Goal: Task Accomplishment & Management: Complete application form

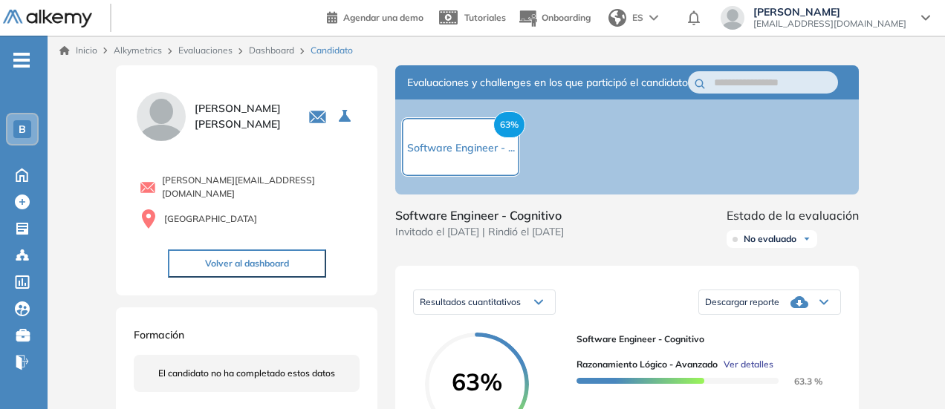
scroll to position [1310, 0]
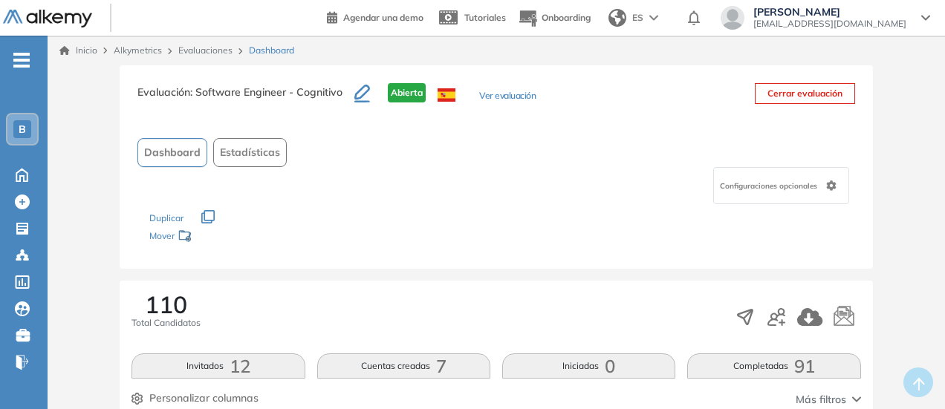
scroll to position [146, 0]
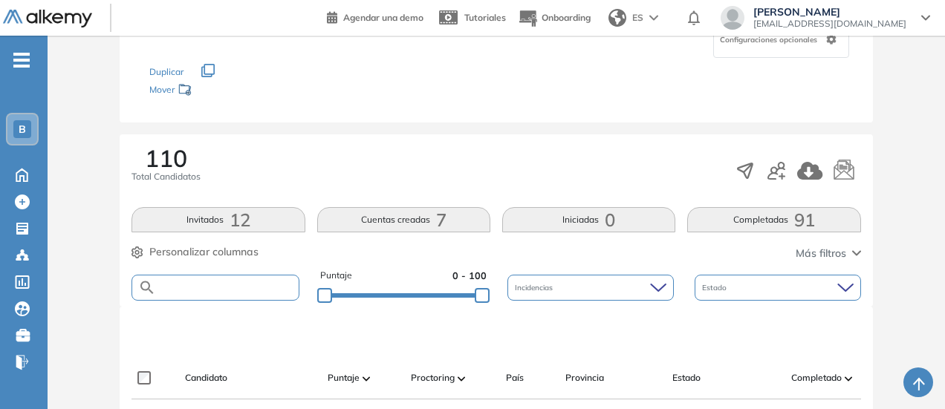
click at [220, 283] on input "text" at bounding box center [227, 287] width 142 height 11
type input "******"
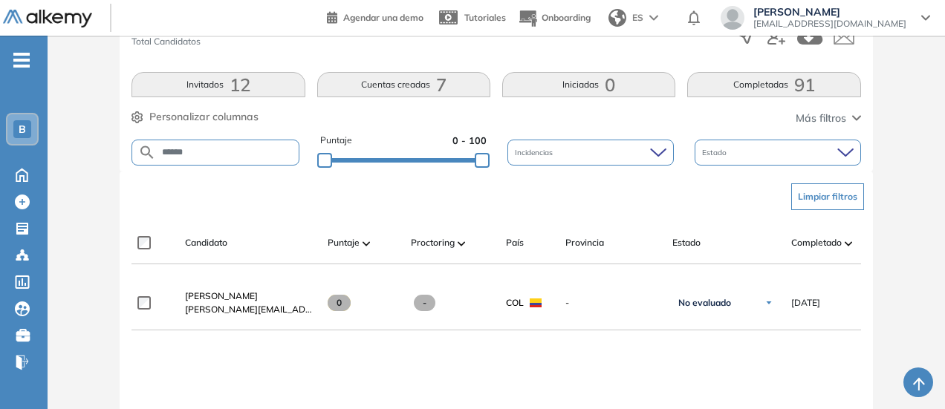
scroll to position [295, 0]
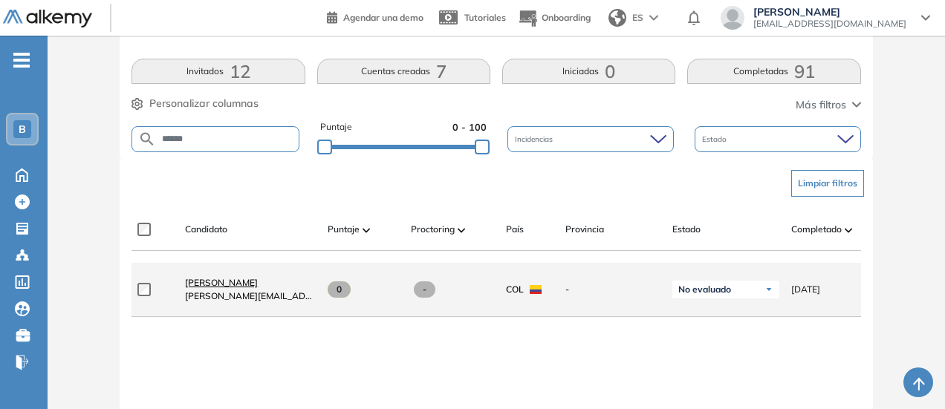
click at [220, 288] on span "[PERSON_NAME]" at bounding box center [221, 282] width 73 height 11
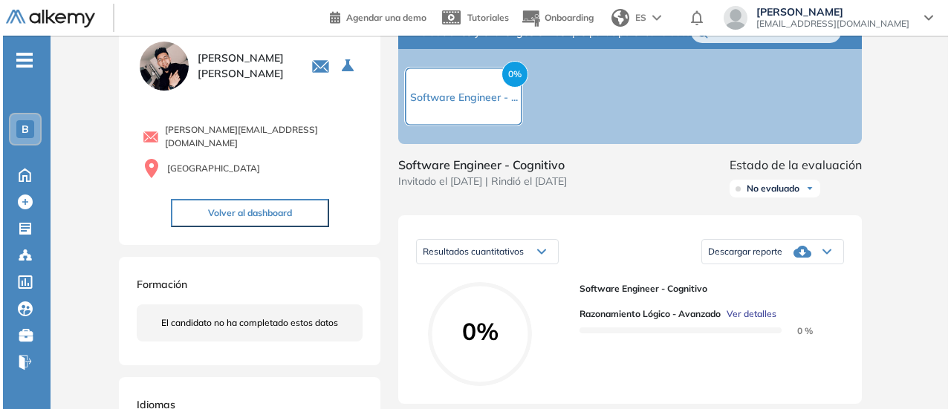
scroll to position [74, 0]
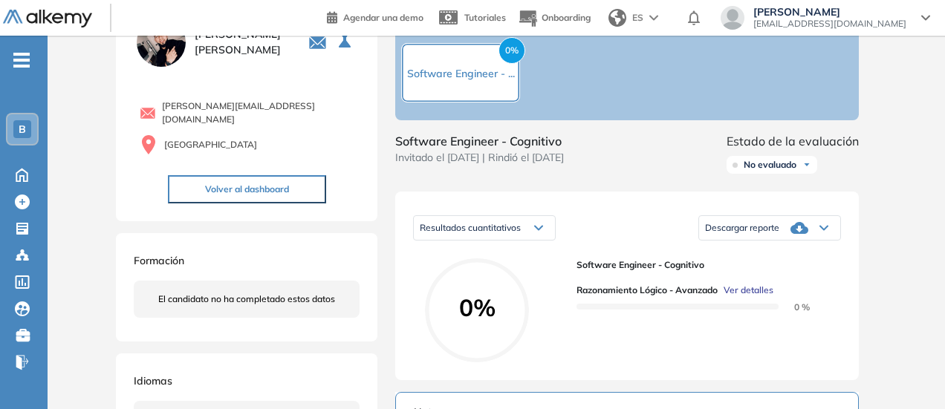
click at [766, 297] on span "Ver detalles" at bounding box center [748, 290] width 50 height 13
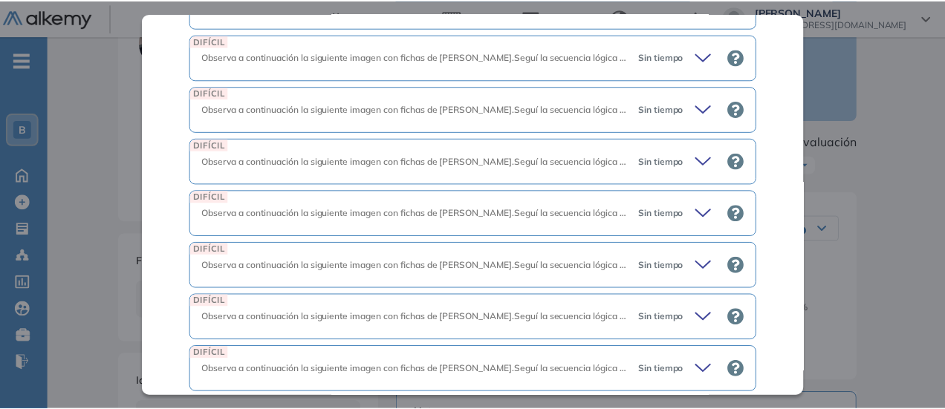
scroll to position [1968, 0]
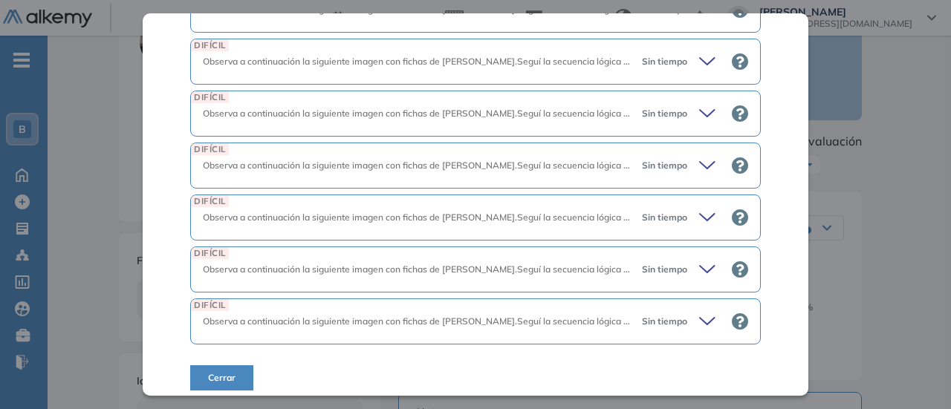
click at [891, 246] on div "Inicio Alkymetrics Evaluaciones Dashboard Candidato Razonamiento Lógico - Avanz…" at bounding box center [499, 403] width 903 height 884
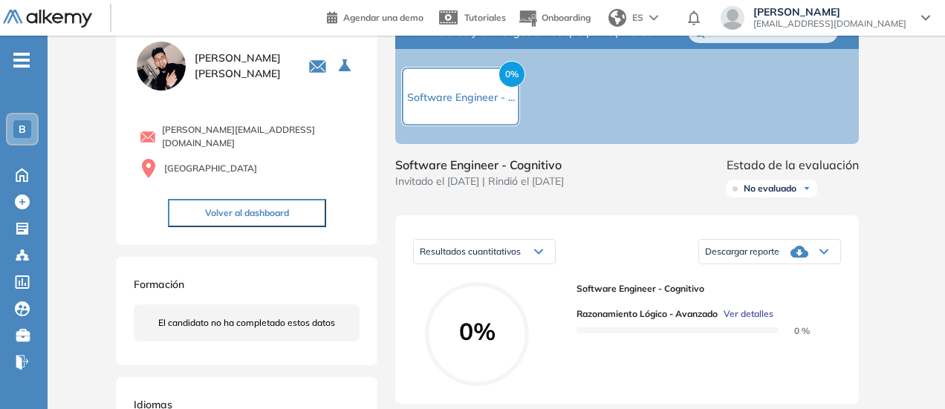
scroll to position [74, 0]
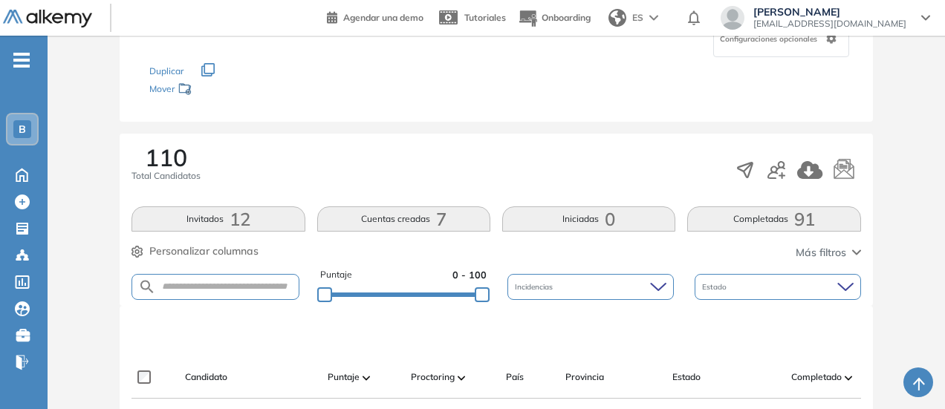
scroll to position [149, 0]
click at [235, 281] on input "text" at bounding box center [227, 285] width 142 height 11
type input "******"
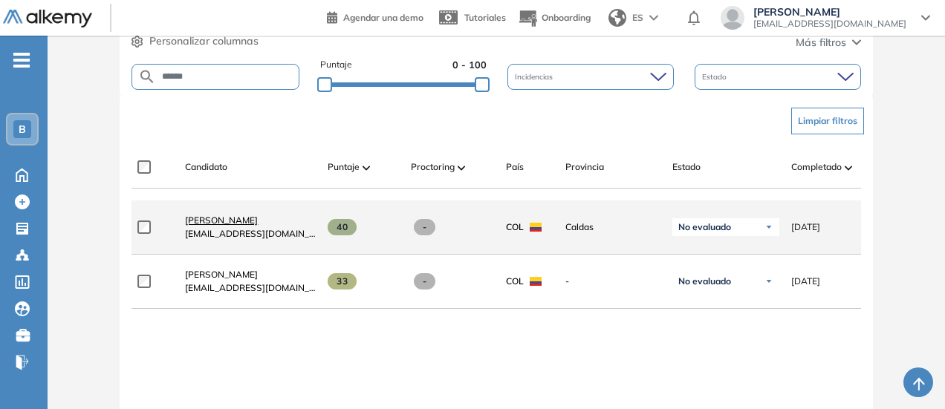
scroll to position [371, 0]
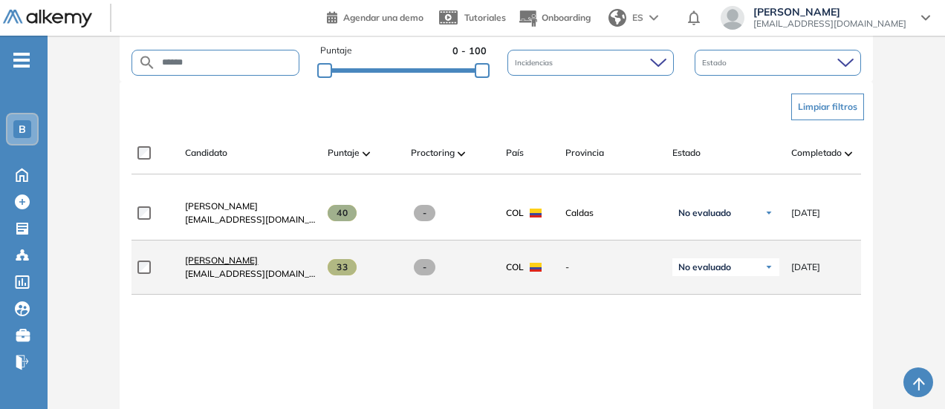
click at [215, 265] on span "[PERSON_NAME]" at bounding box center [221, 260] width 73 height 11
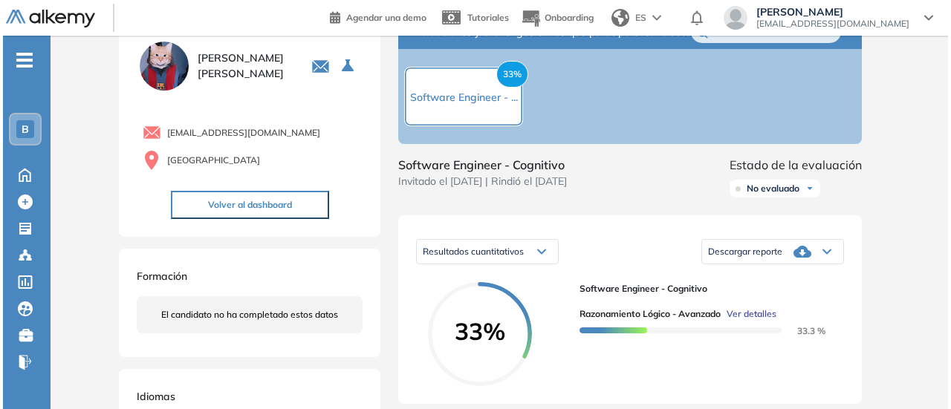
scroll to position [74, 0]
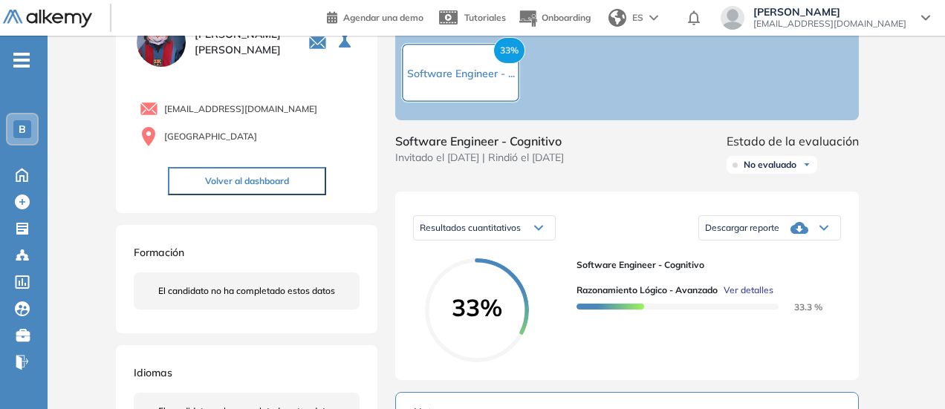
click at [736, 297] on span "Ver detalles" at bounding box center [748, 290] width 50 height 13
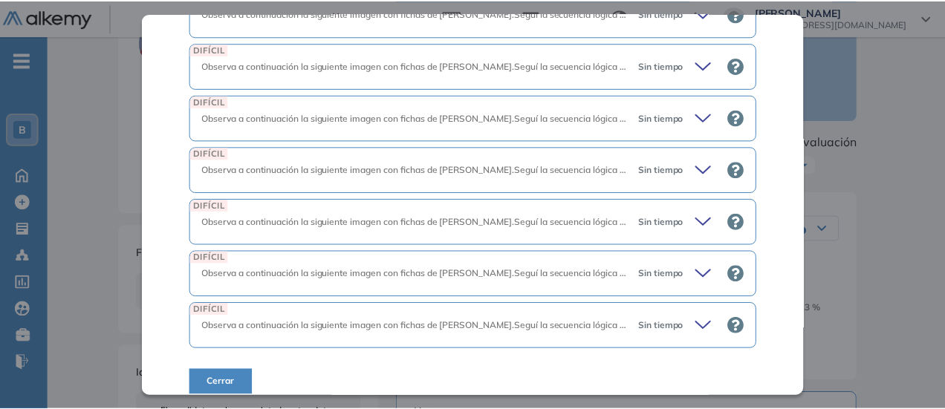
scroll to position [1968, 0]
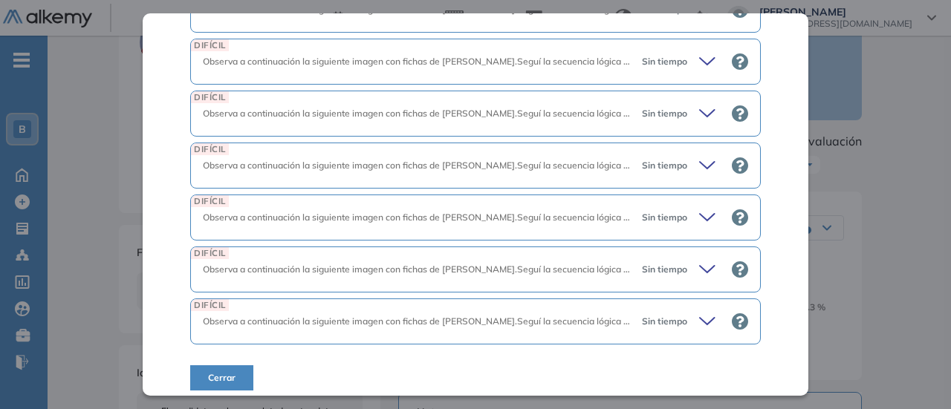
click at [235, 365] on button "Cerrar" at bounding box center [221, 377] width 63 height 25
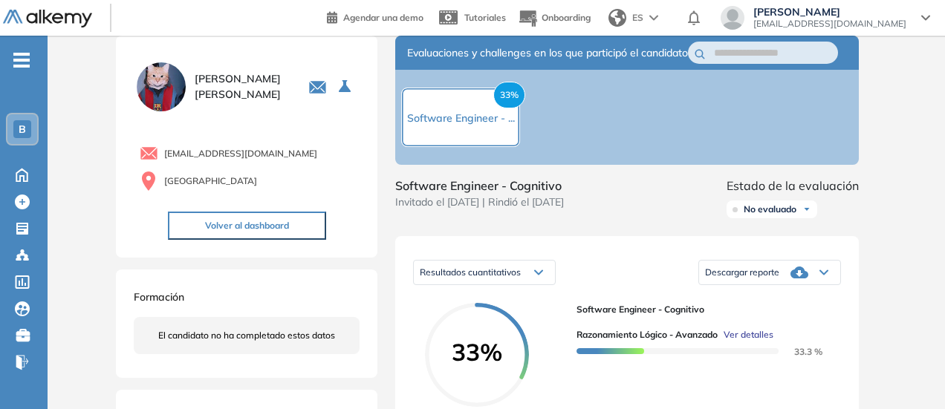
scroll to position [0, 0]
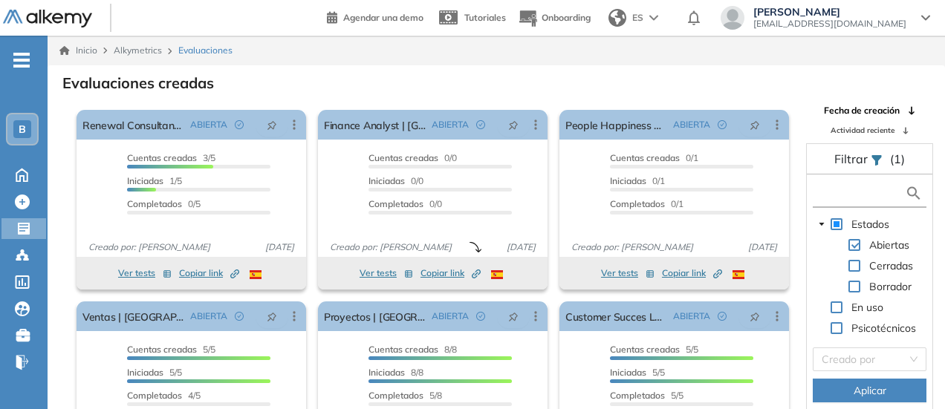
click at [876, 200] on input "text" at bounding box center [860, 194] width 88 height 16
type input "*"
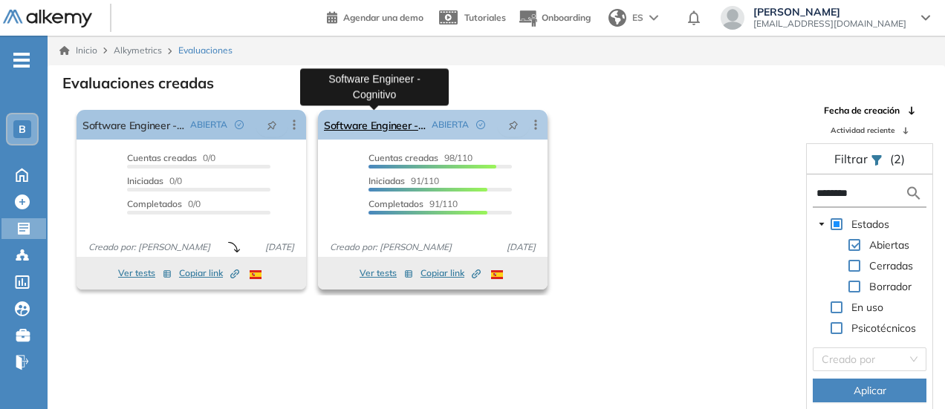
type input "********"
click at [392, 123] on link "Software Engineer - Cognitivo" at bounding box center [375, 125] width 102 height 30
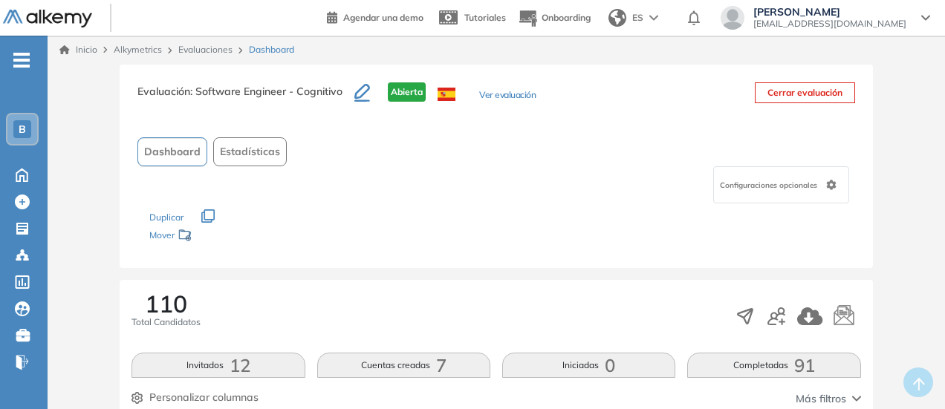
scroll to position [223, 0]
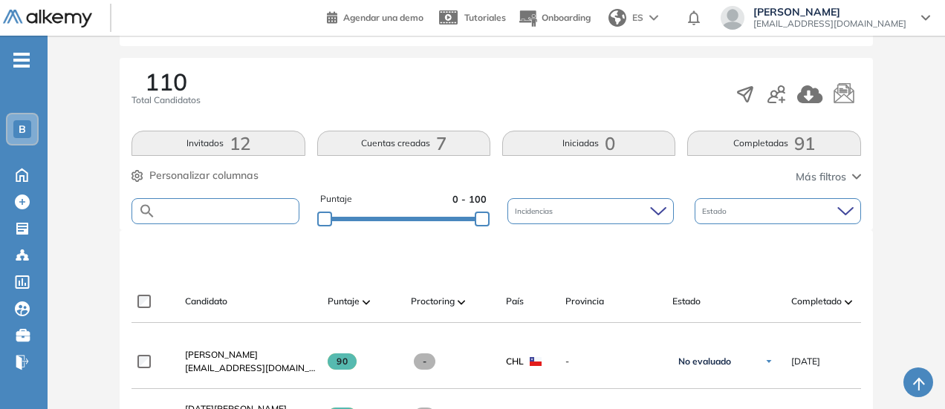
click at [227, 211] on input "text" at bounding box center [227, 211] width 142 height 11
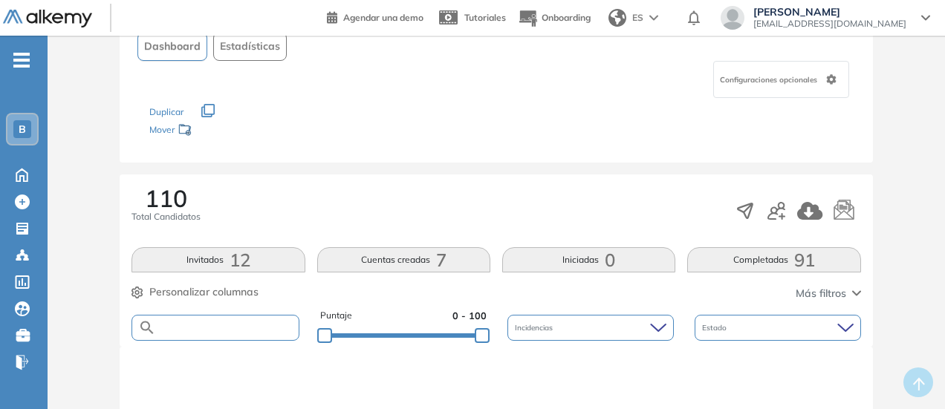
scroll to position [0, 0]
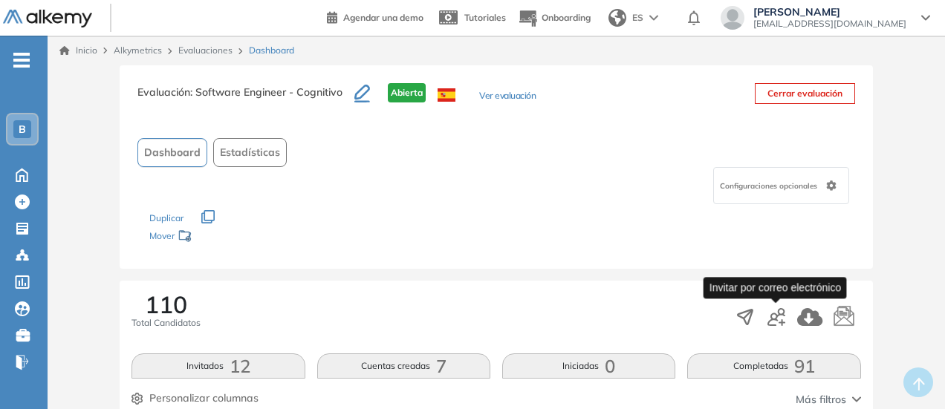
click at [774, 324] on icon "button" at bounding box center [776, 317] width 18 height 18
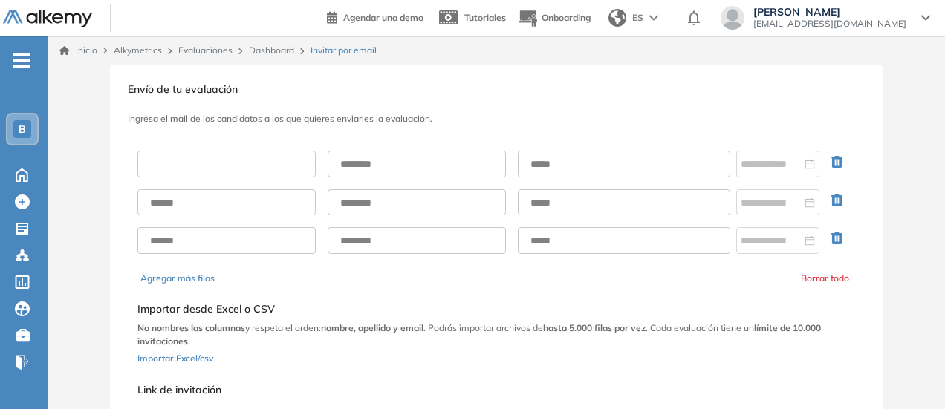
click at [264, 170] on input "text" at bounding box center [226, 164] width 178 height 27
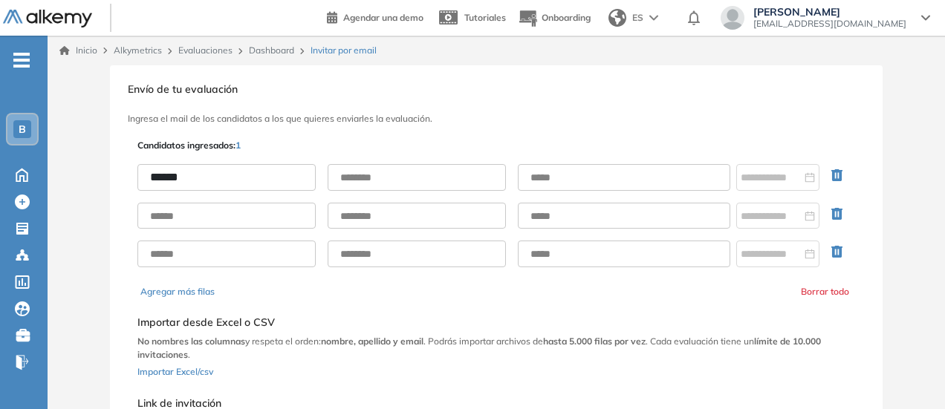
type input "******"
type input "*******"
paste input "**********"
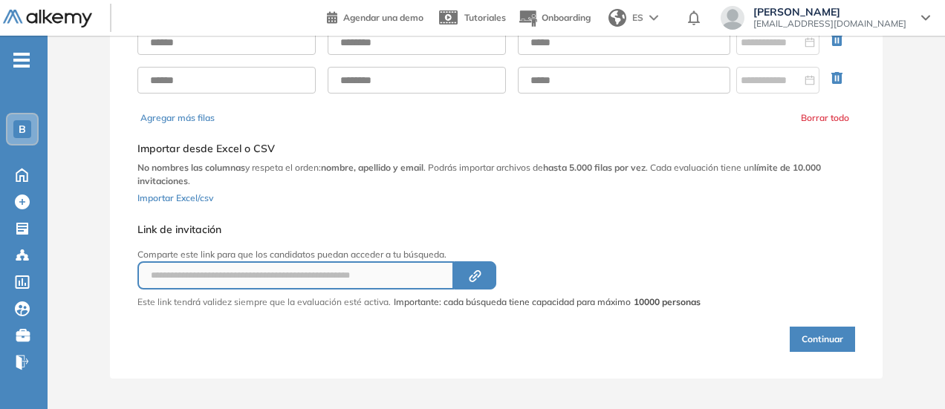
scroll to position [177, 0]
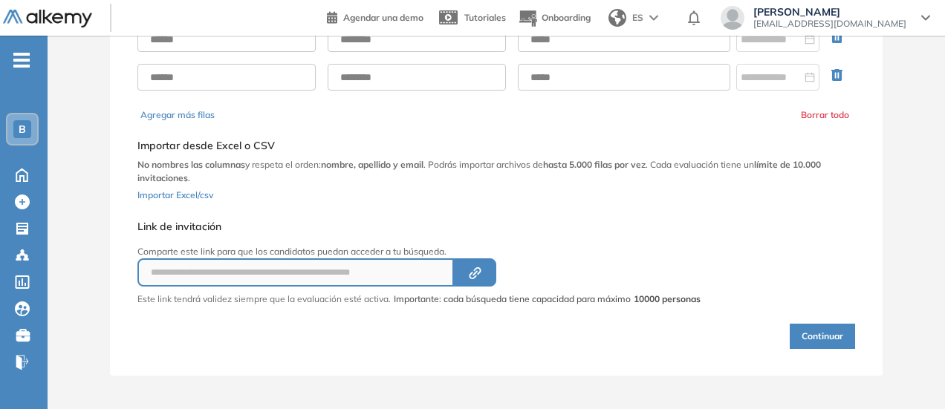
type input "**********"
click at [836, 335] on button "Continuar" at bounding box center [821, 336] width 65 height 25
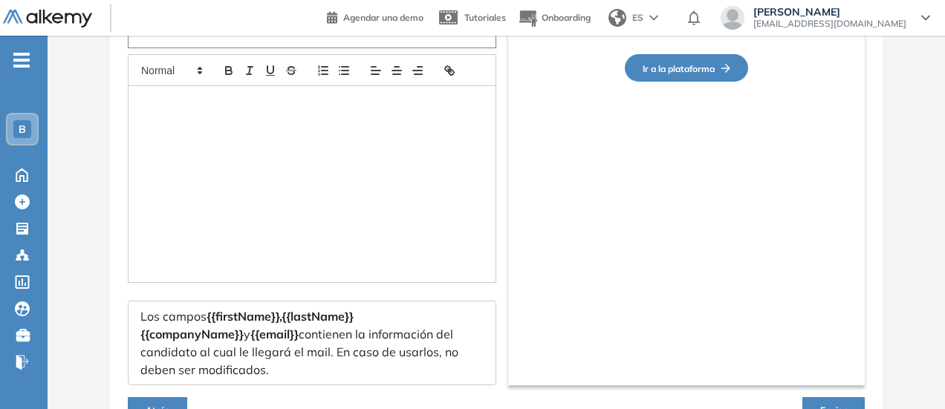
type input "**********"
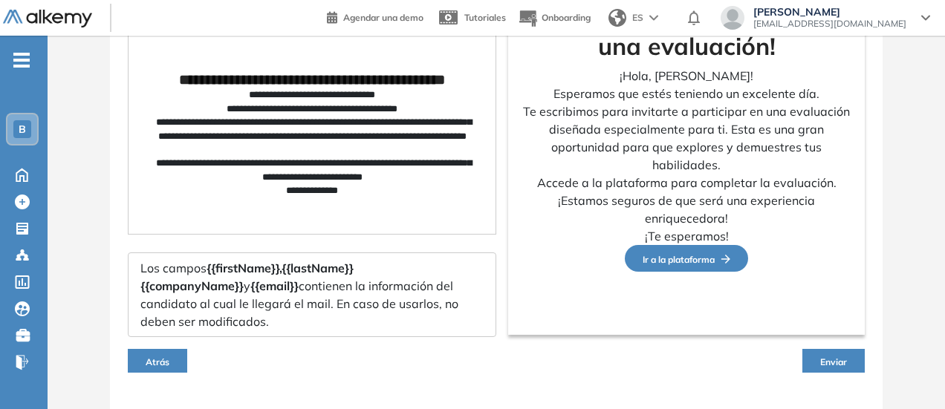
scroll to position [251, 0]
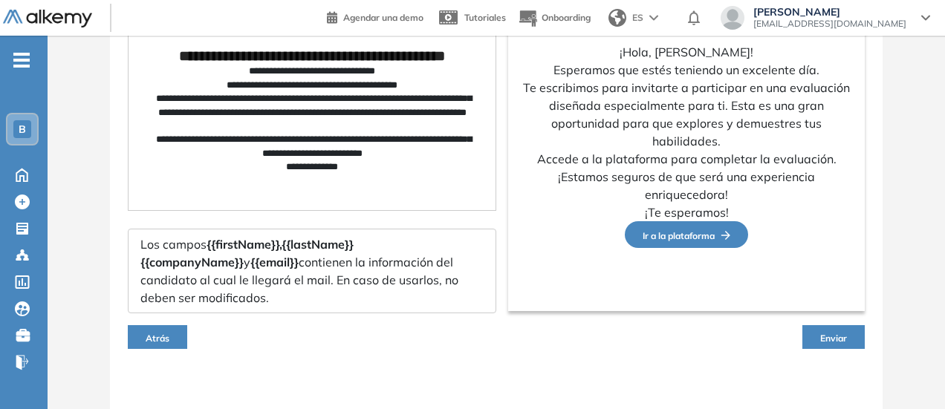
click at [829, 335] on span "Enviar" at bounding box center [833, 338] width 27 height 11
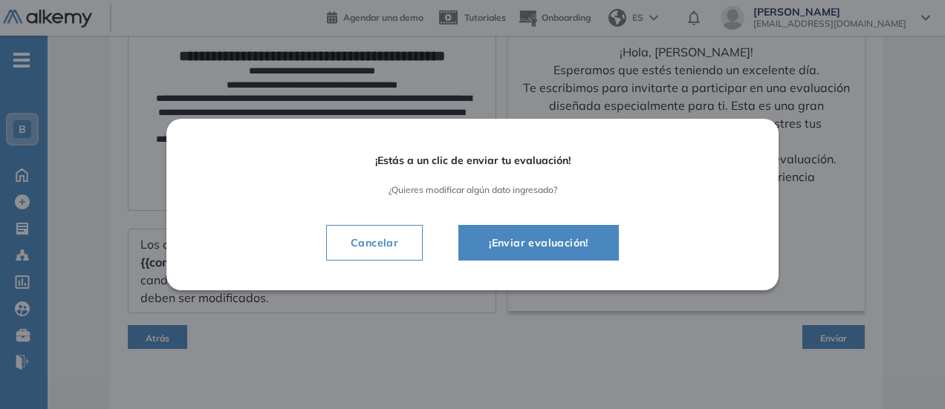
click at [526, 246] on span "¡Enviar evaluación!" at bounding box center [538, 243] width 123 height 18
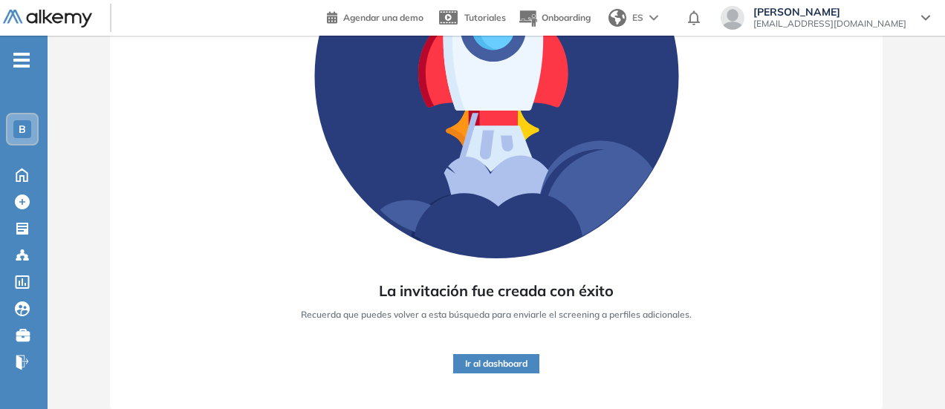
scroll to position [245, 0]
